Goal: Communication & Community: Answer question/provide support

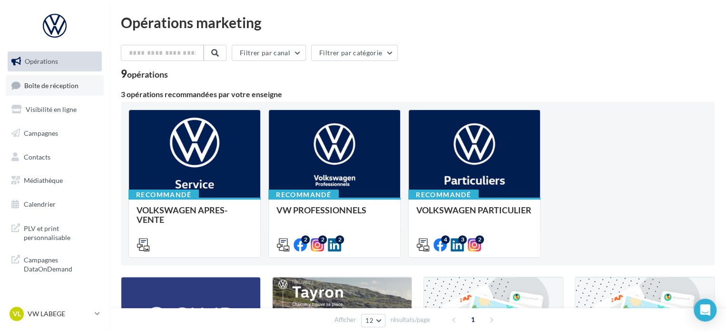
click at [63, 84] on span "Boîte de réception" at bounding box center [51, 85] width 54 height 8
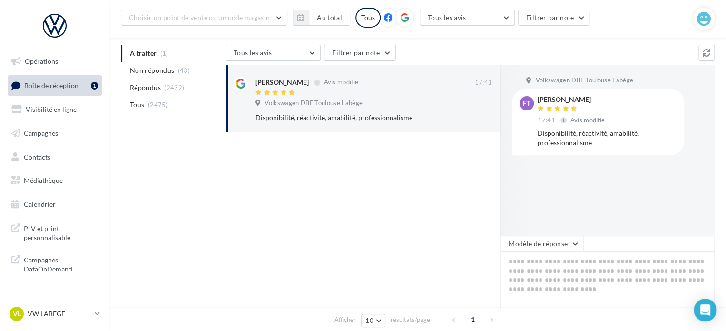
scroll to position [95, 0]
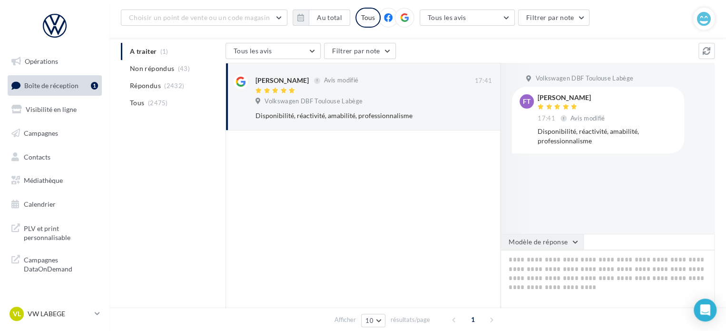
click at [570, 243] on button "Modèle de réponse" at bounding box center [541, 242] width 83 height 16
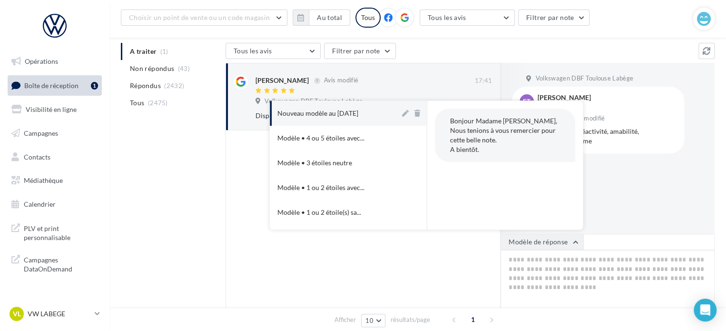
click at [570, 243] on button "Modèle de réponse" at bounding box center [541, 242] width 83 height 16
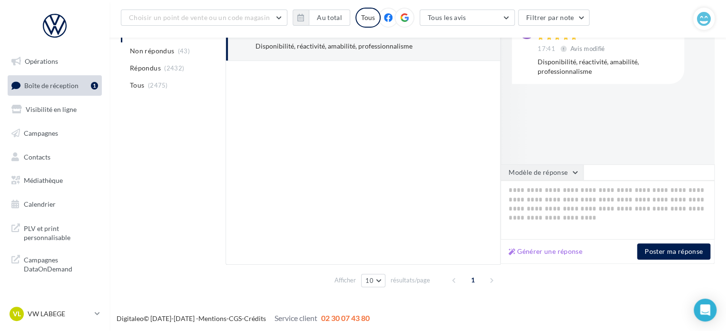
scroll to position [166, 0]
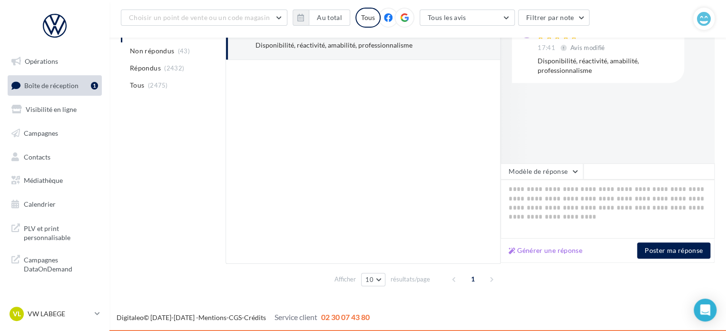
click at [569, 244] on div "Générer une réponse" at bounding box center [571, 249] width 132 height 11
click at [567, 249] on button "Générer une réponse" at bounding box center [545, 249] width 81 height 11
type textarea "**********"
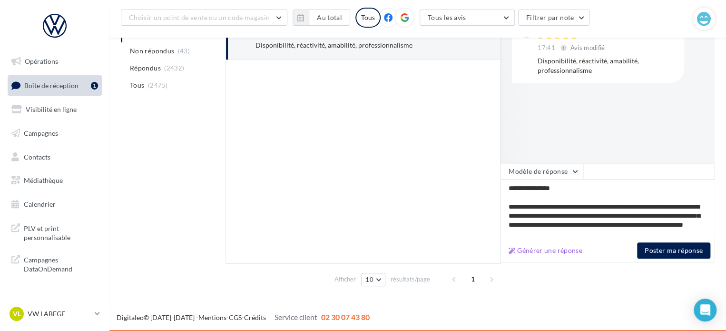
scroll to position [41, 0]
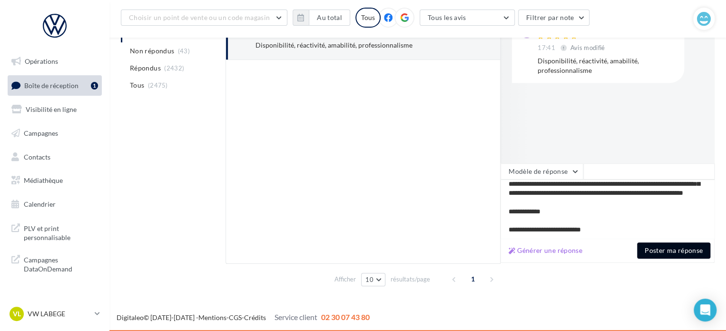
click at [662, 253] on button "Poster ma réponse" at bounding box center [673, 250] width 73 height 16
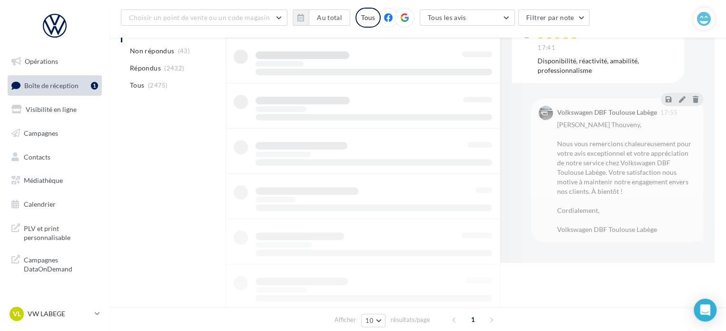
scroll to position [73, 0]
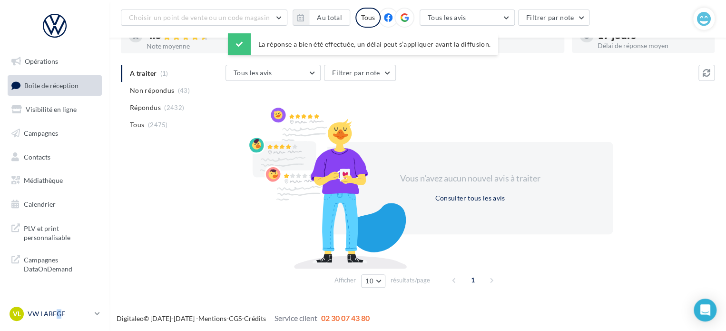
click at [59, 314] on p "VW LABEGE" at bounding box center [59, 314] width 63 height 10
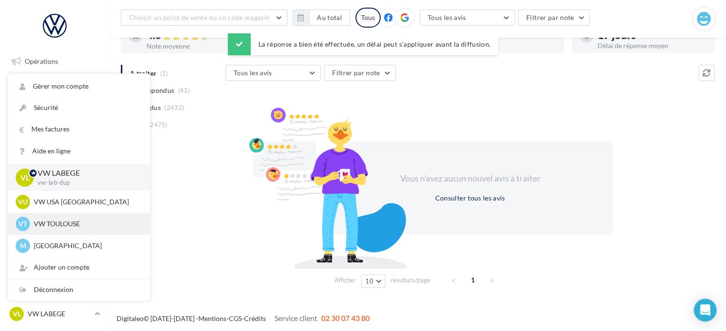
click at [61, 225] on p "VW TOULOUSE" at bounding box center [86, 224] width 105 height 10
